Goal: Task Accomplishment & Management: Complete application form

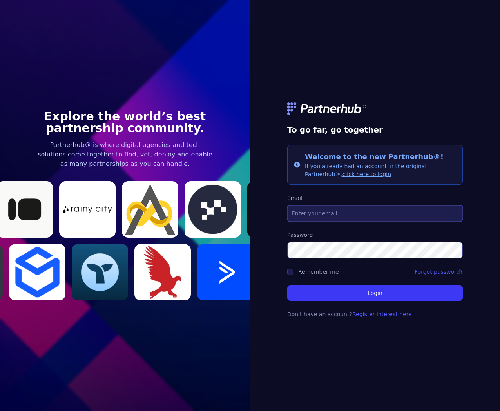
click at [316, 212] on input "Email" at bounding box center [375, 213] width 176 height 16
type input "[EMAIL_ADDRESS][DOMAIN_NAME]"
click at [326, 272] on label "Remember me" at bounding box center [318, 272] width 41 height 6
click at [294, 272] on input "Remember me" at bounding box center [290, 272] width 6 height 6
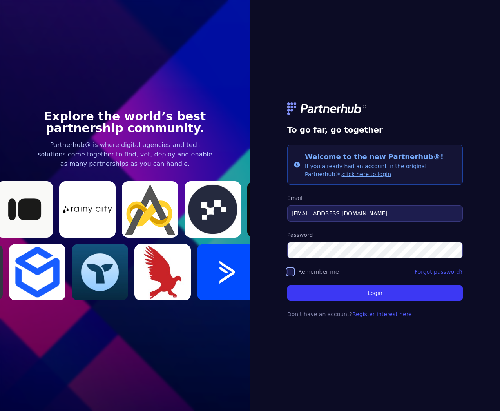
checkbox input "true"
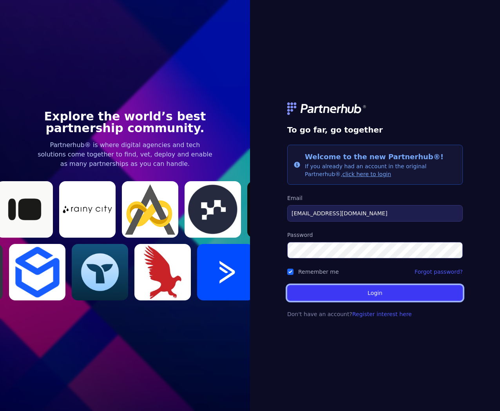
click at [339, 294] on button "Login" at bounding box center [375, 293] width 176 height 16
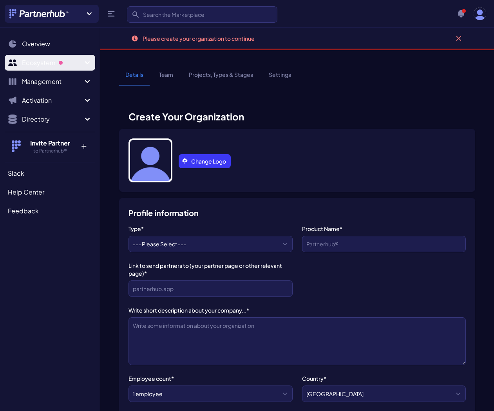
click at [63, 64] on span "Sidebar" at bounding box center [61, 63] width 4 height 4
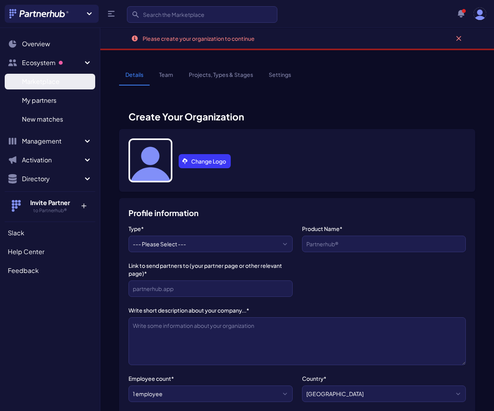
click at [57, 82] on span "Marketplace" at bounding box center [41, 81] width 38 height 9
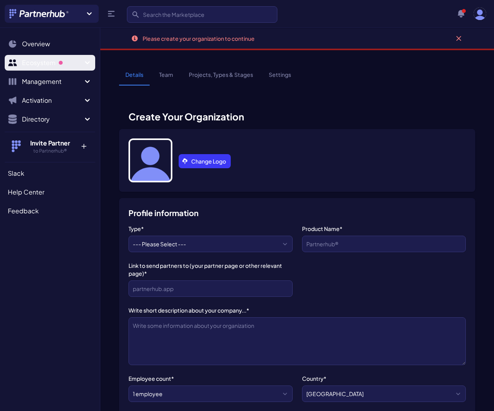
click at [54, 66] on span "Ecosystem" at bounding box center [52, 62] width 61 height 9
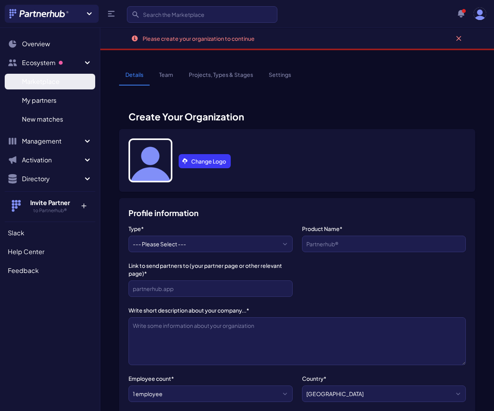
click at [62, 83] on link "Marketplace M" at bounding box center [50, 82] width 91 height 16
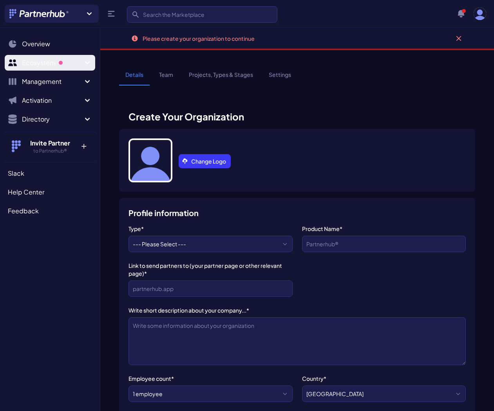
click at [59, 64] on span "Sidebar" at bounding box center [61, 63] width 8 height 8
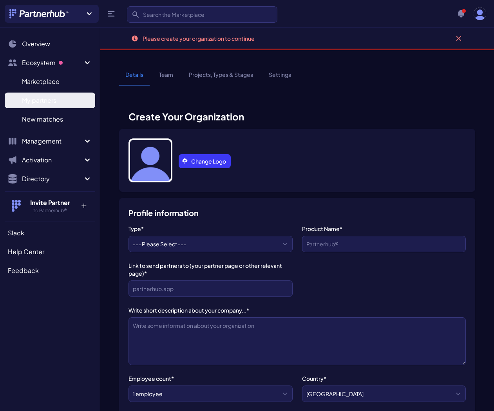
click at [55, 98] on span "My partners" at bounding box center [39, 100] width 34 height 9
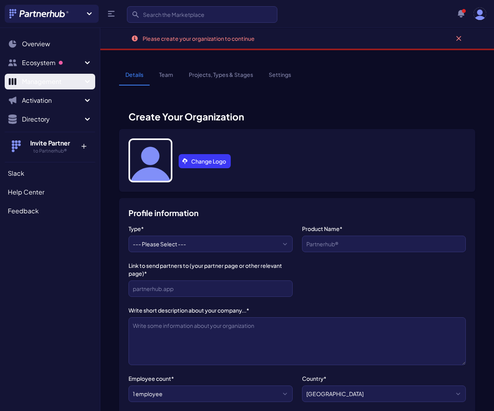
click at [56, 80] on span "Management" at bounding box center [52, 81] width 61 height 9
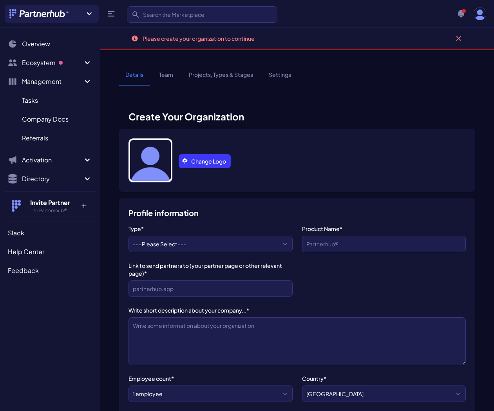
click at [304, 102] on form "Create Your Organization Change Logo Profile information Type* --- Please Selec…" at bounding box center [297, 297] width 356 height 413
click at [212, 243] on select "--- Please Select --- agency tech" at bounding box center [211, 244] width 164 height 16
select select "tech"
click at [129, 236] on select "--- Please Select --- agency tech" at bounding box center [211, 244] width 164 height 16
click at [336, 247] on input "Company Name*" at bounding box center [384, 244] width 164 height 16
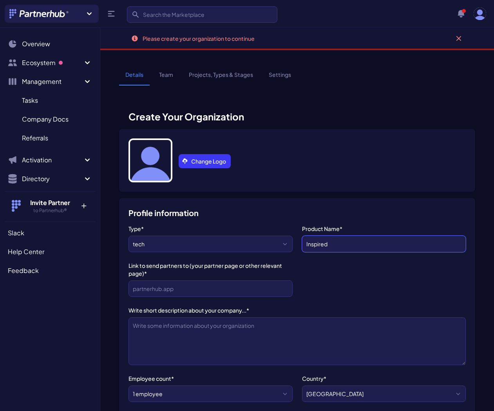
type input "Inspired"
click at [195, 292] on input "Link to send partners to (your partner page or other relevant page)*" at bounding box center [211, 288] width 164 height 16
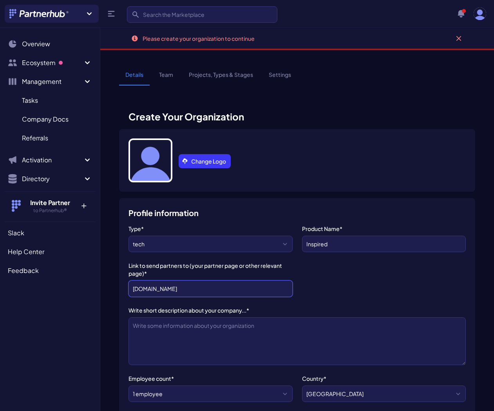
type input "inspired.com"
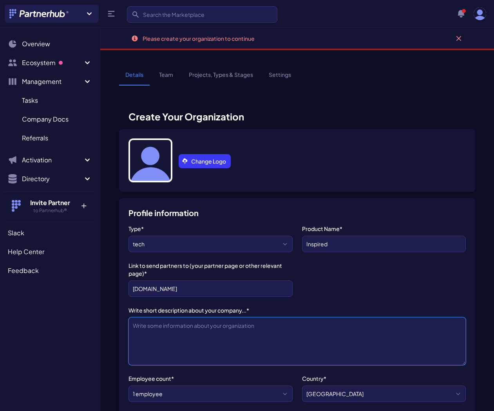
click at [189, 327] on textarea "Write short description about your company...*" at bounding box center [298, 341] width 338 height 48
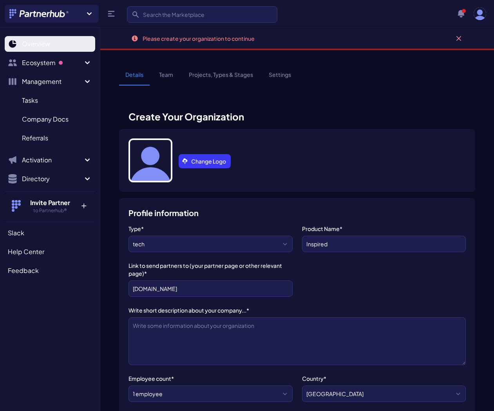
click at [24, 44] on span "Overview" at bounding box center [36, 43] width 28 height 9
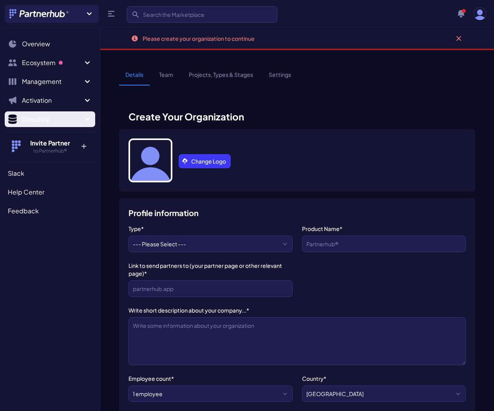
click at [56, 122] on span "Directory" at bounding box center [52, 118] width 61 height 9
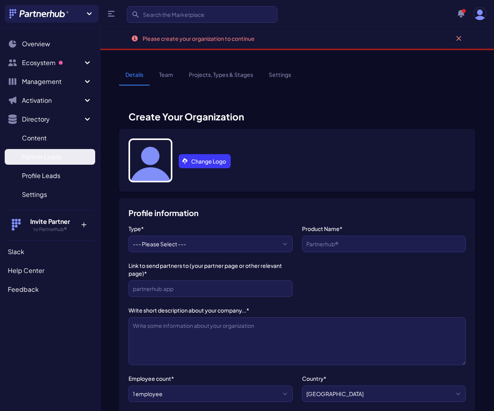
click at [58, 157] on span "Partner Leads" at bounding box center [42, 156] width 40 height 9
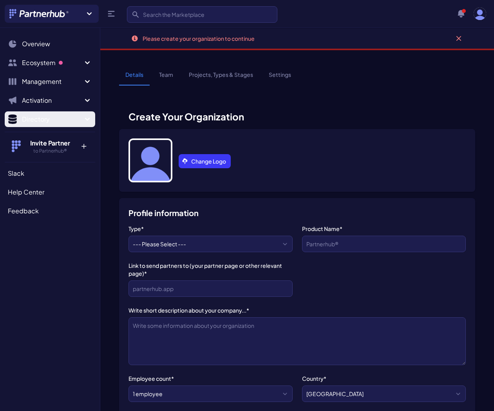
click at [44, 116] on span "Directory" at bounding box center [52, 118] width 61 height 9
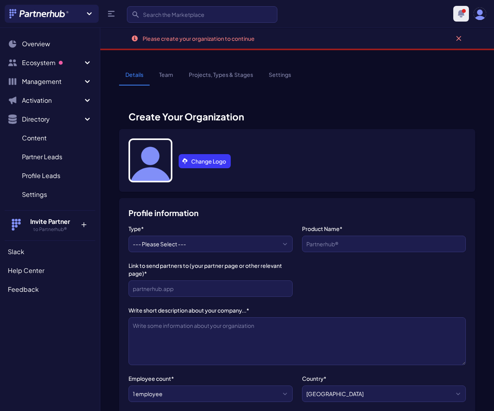
click at [460, 10] on icon "button" at bounding box center [461, 13] width 7 height 7
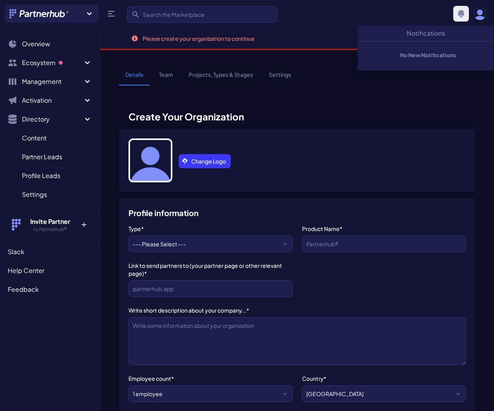
click at [460, 10] on icon "button" at bounding box center [461, 13] width 7 height 7
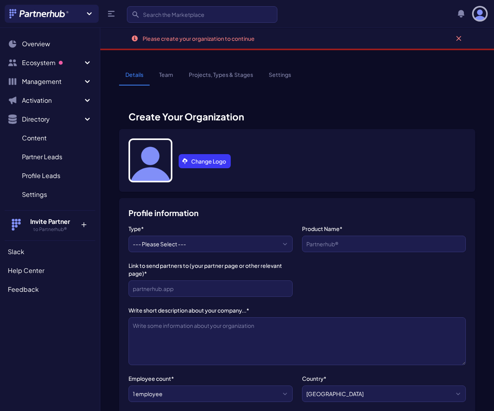
click at [479, 15] on img "button" at bounding box center [480, 13] width 13 height 13
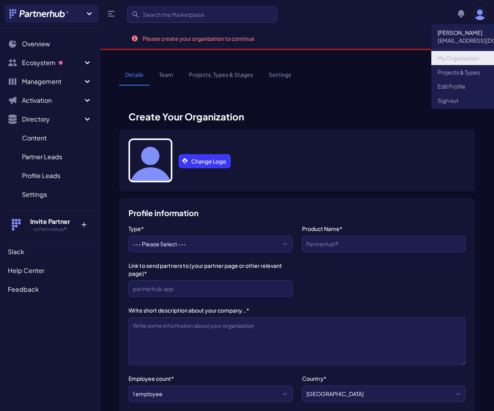
click at [466, 58] on link "My Organization" at bounding box center [485, 58] width 106 height 14
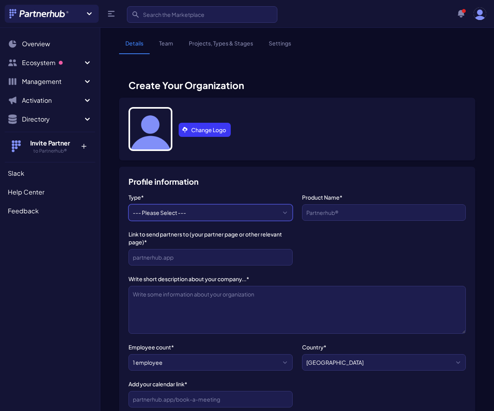
click at [221, 212] on select "--- Please Select --- agency tech" at bounding box center [211, 212] width 164 height 16
select select "tech"
click at [129, 204] on select "--- Please Select --- agency tech" at bounding box center [211, 212] width 164 height 16
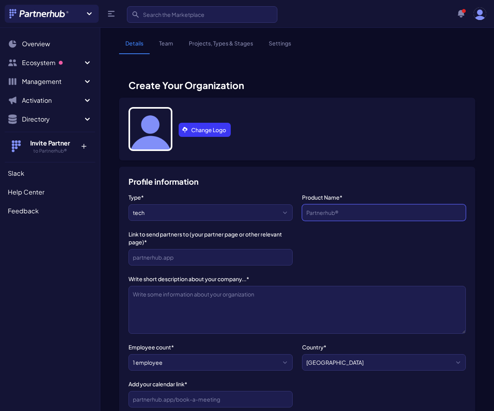
click at [336, 211] on input "Company Name*" at bounding box center [384, 212] width 164 height 16
type input "Inspired"
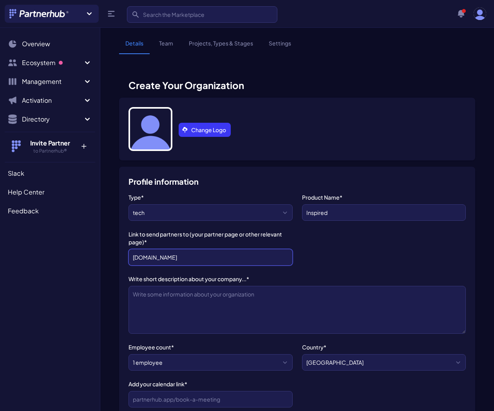
type input "inspired.com"
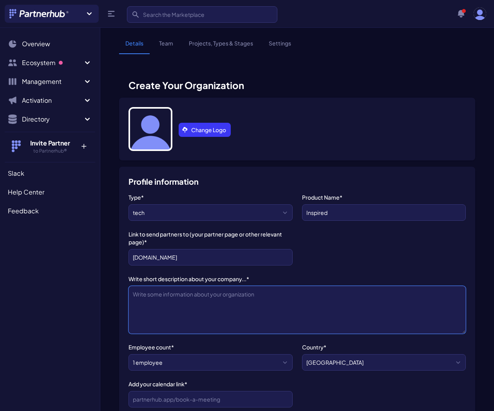
paste textarea "Inspired is a donor-funded gifting platform that packages donations as gifts, c…"
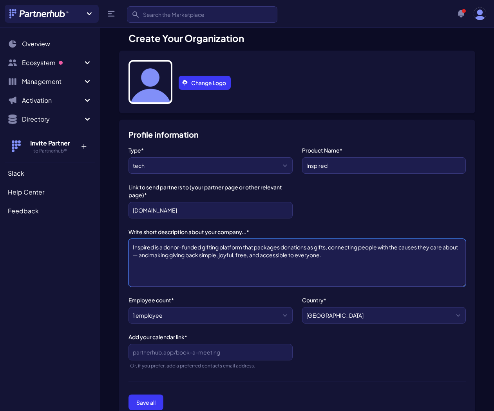
scroll to position [117, 0]
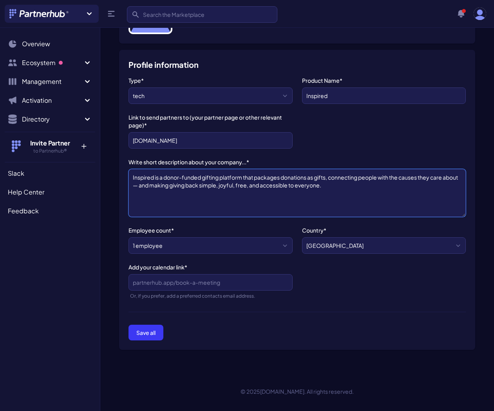
type textarea "Inspired is a donor-funded gifting platform that packages donations as gifts, c…"
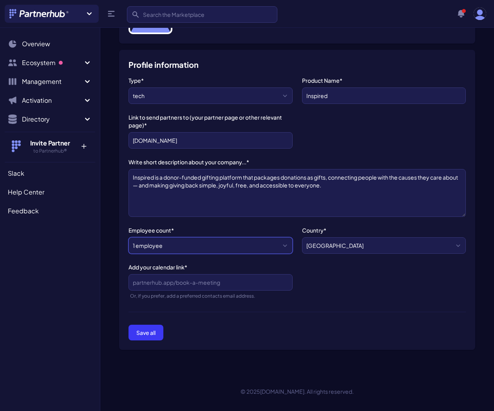
click at [196, 248] on select "1 employee 2-10 employees 11-20 employees 21-50 employees 51-200 employees 201-…" at bounding box center [211, 245] width 164 height 16
select select "11-20 employees"
click at [129, 237] on select "1 employee 2-10 employees 11-20 employees 21-50 employees 51-200 employees 201-…" at bounding box center [211, 245] width 164 height 16
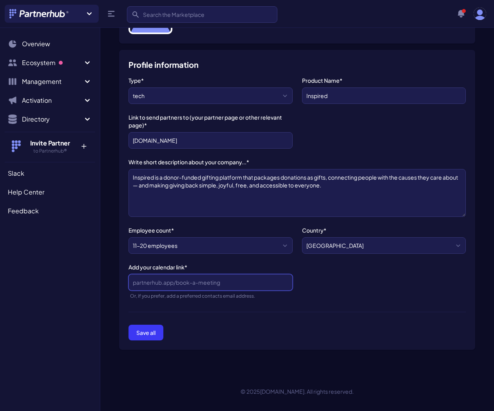
click at [169, 282] on input "Add your calendar link*" at bounding box center [211, 282] width 164 height 16
click at [148, 327] on button "Save all" at bounding box center [146, 333] width 35 height 16
click at [159, 280] on input "Add your calendar link*" at bounding box center [211, 282] width 164 height 16
paste input "https://calendly.com/ben-inspired/benastin?month=2025-08"
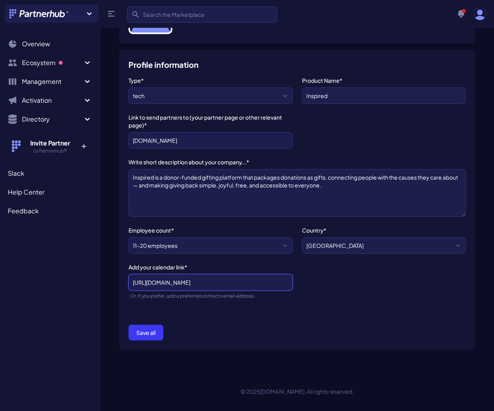
drag, startPoint x: 252, startPoint y: 283, endPoint x: 294, endPoint y: 283, distance: 41.9
click at [294, 283] on div "Type* --- Please Select --- agency tech Product Name* Inspired Link to send par…" at bounding box center [298, 194] width 338 height 236
type input "https://calendly.com/ben-inspired/benastin"
click at [129, 325] on button "Save all" at bounding box center [146, 333] width 35 height 16
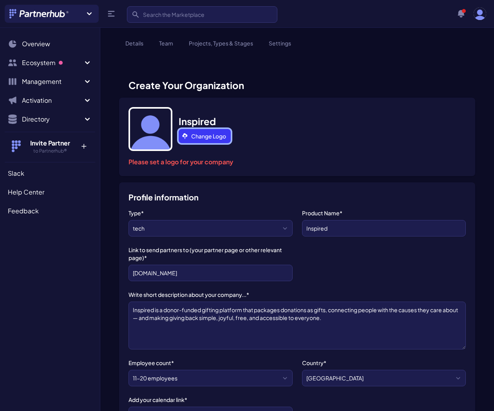
click at [196, 137] on link "Change Logo" at bounding box center [205, 136] width 52 height 14
click at [207, 136] on link "Change Logo" at bounding box center [205, 136] width 52 height 14
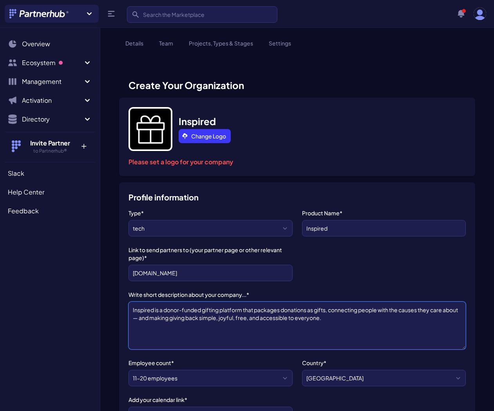
click at [372, 316] on textarea "Inspired is a donor-funded gifting platform that packages donations as gifts, c…" at bounding box center [298, 325] width 338 height 48
click at [343, 183] on div "Profile information Type* --- Please Select --- agency tech Product Name* Inspi…" at bounding box center [297, 332] width 356 height 300
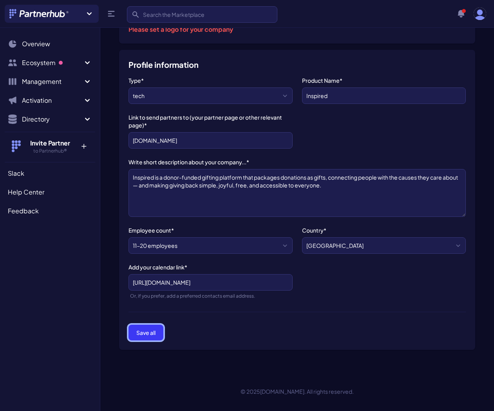
click at [158, 336] on button "Save all" at bounding box center [146, 333] width 35 height 16
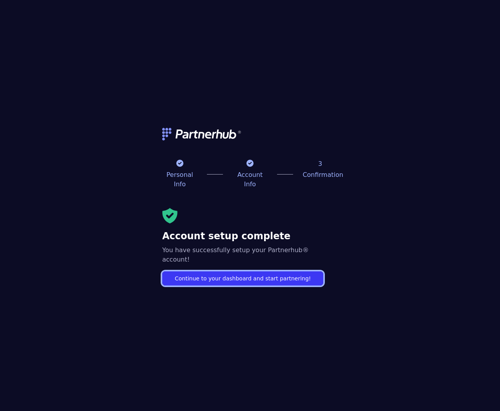
click at [254, 277] on link "Continue to your dashboard and start partnering!" at bounding box center [242, 278] width 161 height 14
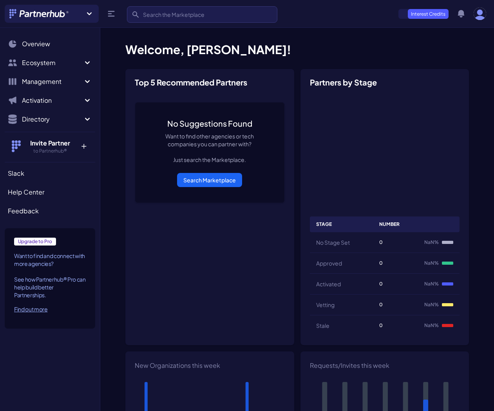
click at [42, 309] on div "Find out more" at bounding box center [50, 309] width 72 height 8
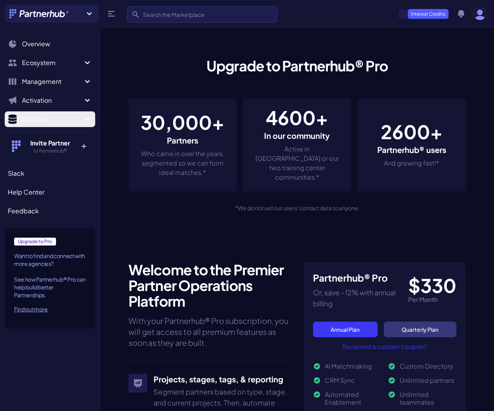
click at [53, 122] on span "Directory" at bounding box center [52, 118] width 61 height 9
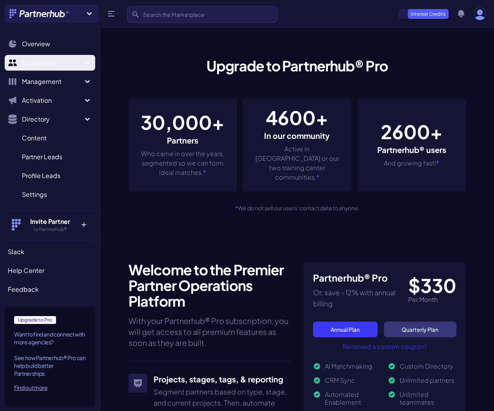
click at [57, 64] on span "Ecosystem" at bounding box center [52, 62] width 61 height 9
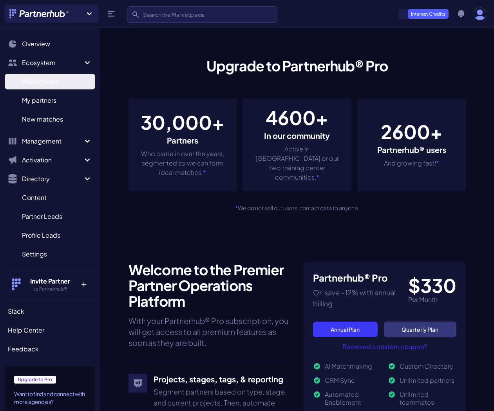
click at [57, 82] on span "Marketplace" at bounding box center [41, 81] width 38 height 9
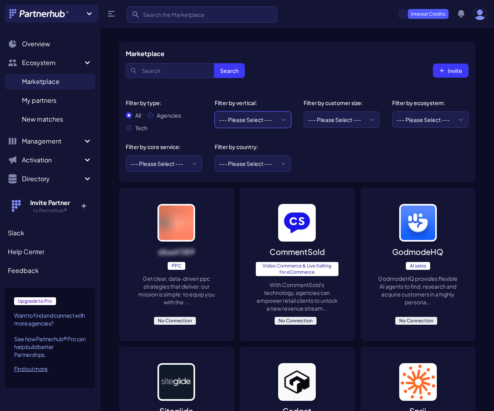
click at [252, 121] on select "--- Please Select --- eCommerce and consumer brands B2B and IT Local retailers …" at bounding box center [253, 119] width 76 height 16
select select "eCommerce and consumer brands"
click at [215, 111] on select "--- Please Select --- eCommerce and consumer brands B2B and IT Local retailers …" at bounding box center [253, 119] width 76 height 16
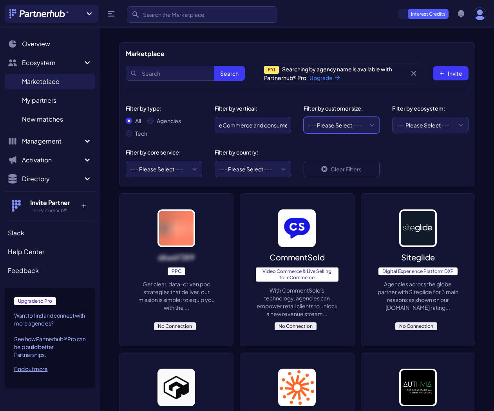
click at [349, 124] on select "--- Please Select --- Startups/SMBs Mid-market Enterprise" at bounding box center [342, 125] width 76 height 16
click at [416, 128] on select "--- Please Select --- AWS ActiveCampaign Adobe Airtable Amazon Amplitude Asana …" at bounding box center [430, 125] width 76 height 16
click at [392, 117] on select "--- Please Select --- AWS ActiveCampaign Adobe Airtable Amazon Amplitude Asana …" at bounding box center [430, 125] width 76 height 16
click at [415, 127] on select "--- Please Select --- AWS ActiveCampaign Adobe Airtable Amazon Amplitude Asana …" at bounding box center [430, 125] width 76 height 16
click at [191, 169] on select "--- Please Select --- ABM API Integration Support Business Process Consulting C…" at bounding box center [164, 169] width 76 height 16
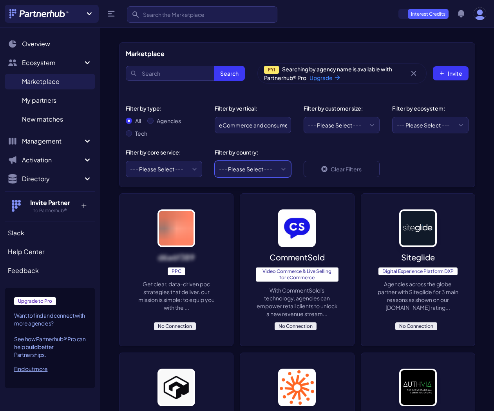
click at [266, 168] on select "--- Please Select --- United States United Kingdom Canada Australia Afghanistan…" at bounding box center [253, 169] width 76 height 16
select select "US"
click at [215, 161] on select "--- Please Select --- United States United Kingdom Canada Australia Afghanistan…" at bounding box center [253, 169] width 76 height 16
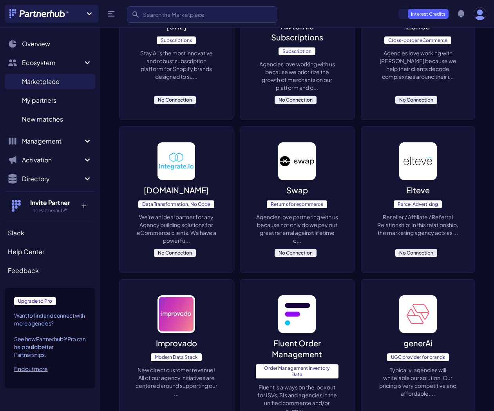
scroll to position [947, 0]
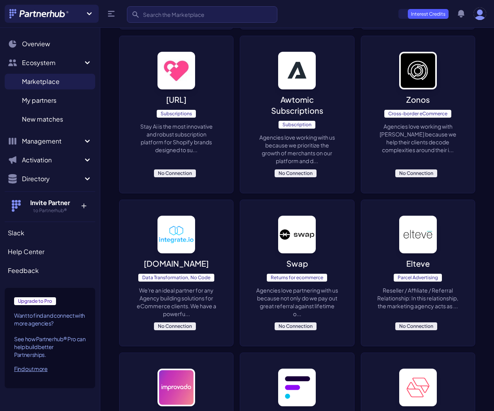
click at [185, 145] on p "Stay Ai is the most innovative and robust subscription platform for Shopify bra…" at bounding box center [176, 137] width 82 height 31
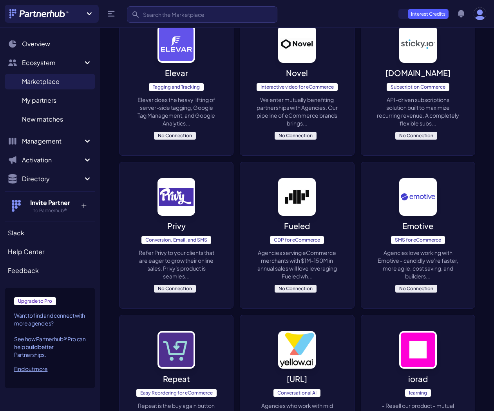
scroll to position [0, 0]
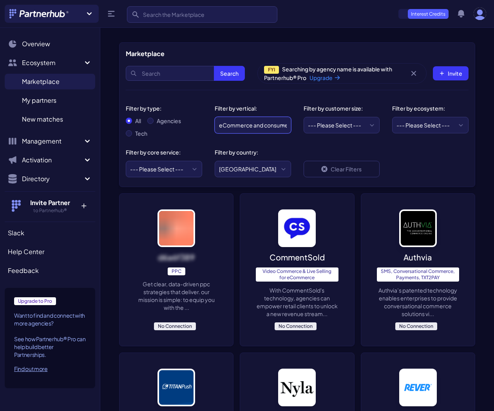
click at [265, 131] on select "--- Please Select --- eCommerce and consumer brands B2B and IT Local retailers …" at bounding box center [253, 125] width 76 height 16
select select
click at [215, 117] on select "--- Please Select --- eCommerce and consumer brands B2B and IT Local retailers …" at bounding box center [253, 125] width 76 height 16
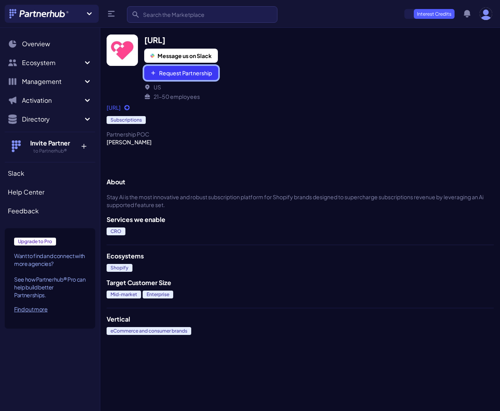
click at [188, 71] on button "Request Partnership" at bounding box center [181, 73] width 74 height 14
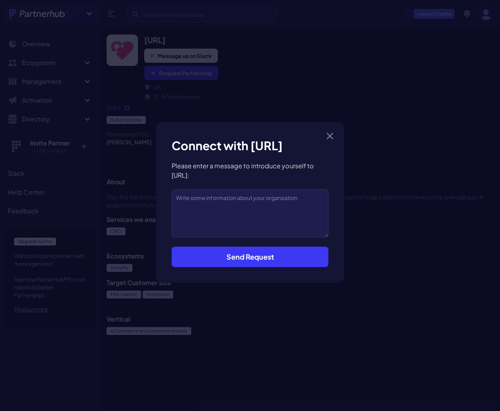
click at [279, 257] on button "Send Request" at bounding box center [250, 257] width 157 height 20
click at [251, 270] on div "Connect with Stay.Ai Please enter a message to introduce yourself to Stay.Ai: S…" at bounding box center [250, 202] width 188 height 161
click at [243, 255] on button "Send Request" at bounding box center [250, 257] width 157 height 20
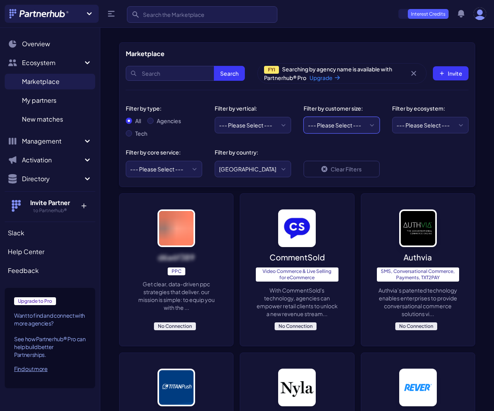
click at [336, 128] on select "--- Please Select --- Startups/SMBs Mid-market Enterprise" at bounding box center [342, 125] width 76 height 16
click at [152, 122] on input "Agencies" at bounding box center [150, 121] width 6 height 6
radio input "true"
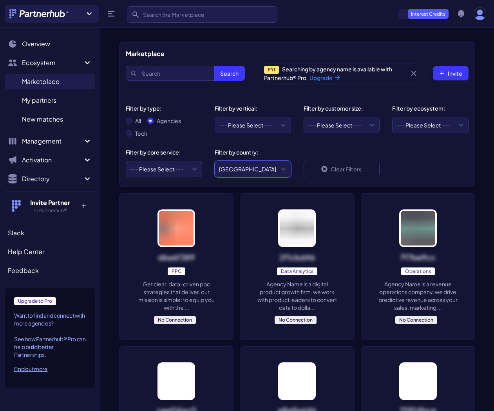
click at [255, 171] on select "--- Please Select --- United States United Kingdom Canada Australia Afghanistan…" at bounding box center [253, 169] width 76 height 16
click at [215, 161] on select "--- Please Select --- United States United Kingdom Canada Australia Afghanistan…" at bounding box center [253, 169] width 76 height 16
click at [359, 125] on select "--- Please Select --- Startups/SMBs Mid-market Enterprise" at bounding box center [342, 125] width 76 height 16
select select "Mid-market"
click at [304, 117] on select "--- Please Select --- Startups/SMBs Mid-market Enterprise" at bounding box center [342, 125] width 76 height 16
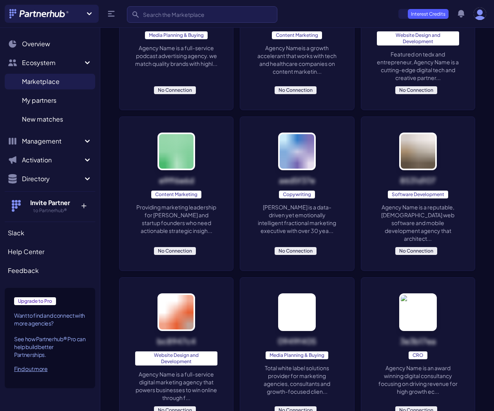
scroll to position [2660, 0]
